Goal: Information Seeking & Learning: Learn about a topic

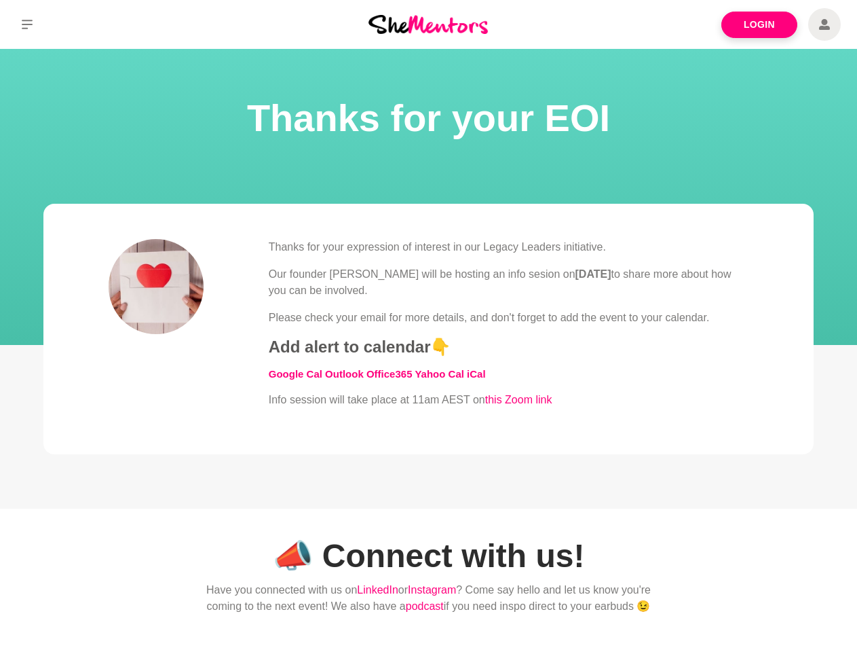
click at [428, 326] on div "Thanks for your expression of interest in our Legacy Leaders initiative. Our fo…" at bounding box center [509, 323] width 480 height 169
click at [27, 24] on icon at bounding box center [27, 25] width 11 height 10
click at [428, 326] on div "Thanks for your expression of interest in our Legacy Leaders initiative. Our fo…" at bounding box center [509, 323] width 480 height 169
click at [27, 24] on icon at bounding box center [27, 25] width 11 height 10
